Goal: Transaction & Acquisition: Purchase product/service

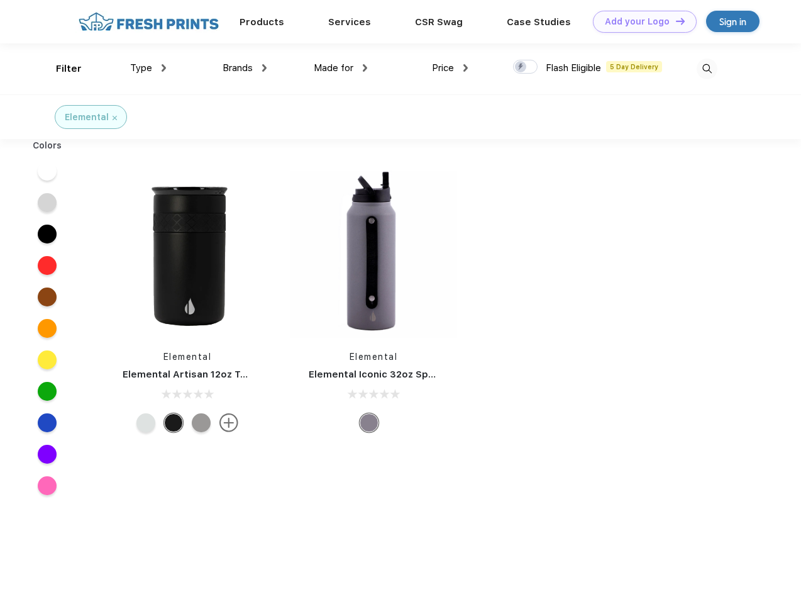
click at [640, 21] on link "Add your Logo Design Tool" at bounding box center [645, 22] width 104 height 22
click at [0, 0] on div "Design Tool" at bounding box center [0, 0] width 0 height 0
click at [675, 21] on link "Add your Logo Design Tool" at bounding box center [645, 22] width 104 height 22
click at [60, 69] on div "Filter" at bounding box center [69, 69] width 26 height 14
click at [148, 68] on span "Type" at bounding box center [141, 67] width 22 height 11
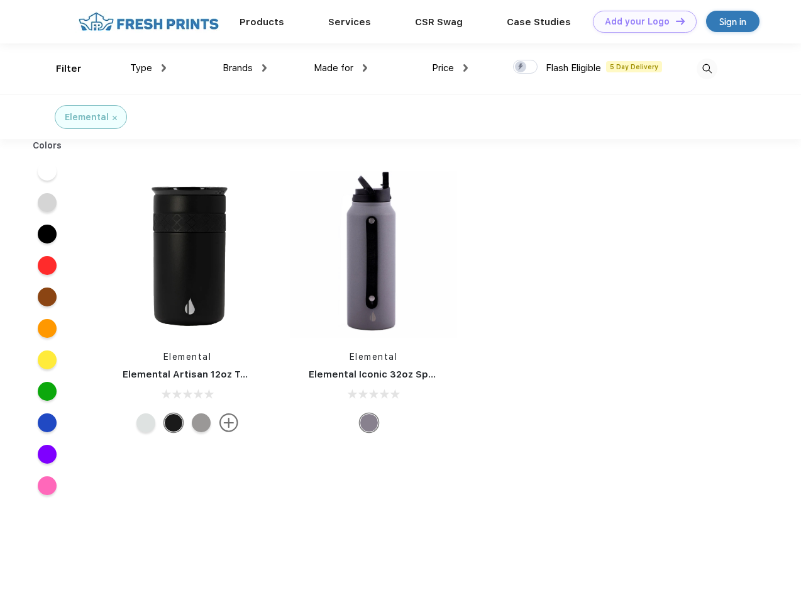
click at [245, 68] on span "Brands" at bounding box center [238, 67] width 30 height 11
click at [341, 68] on span "Made for" at bounding box center [334, 67] width 40 height 11
click at [450, 68] on span "Price" at bounding box center [443, 67] width 22 height 11
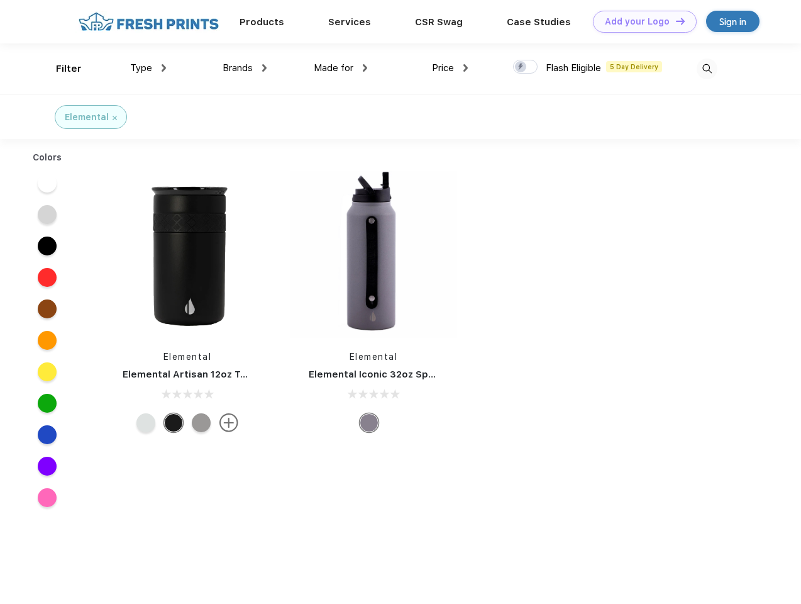
click at [526, 67] on div at bounding box center [525, 67] width 25 height 14
click at [521, 67] on input "checkbox" at bounding box center [517, 63] width 8 height 8
click at [707, 69] on img at bounding box center [707, 68] width 21 height 21
